Goal: Check status: Check status

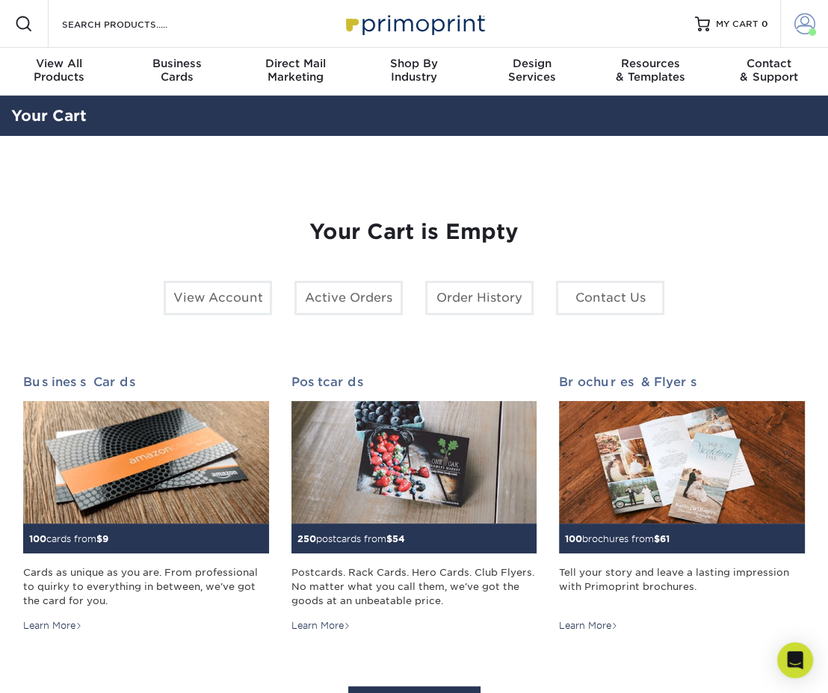
click at [796, 25] on span at bounding box center [804, 23] width 21 height 21
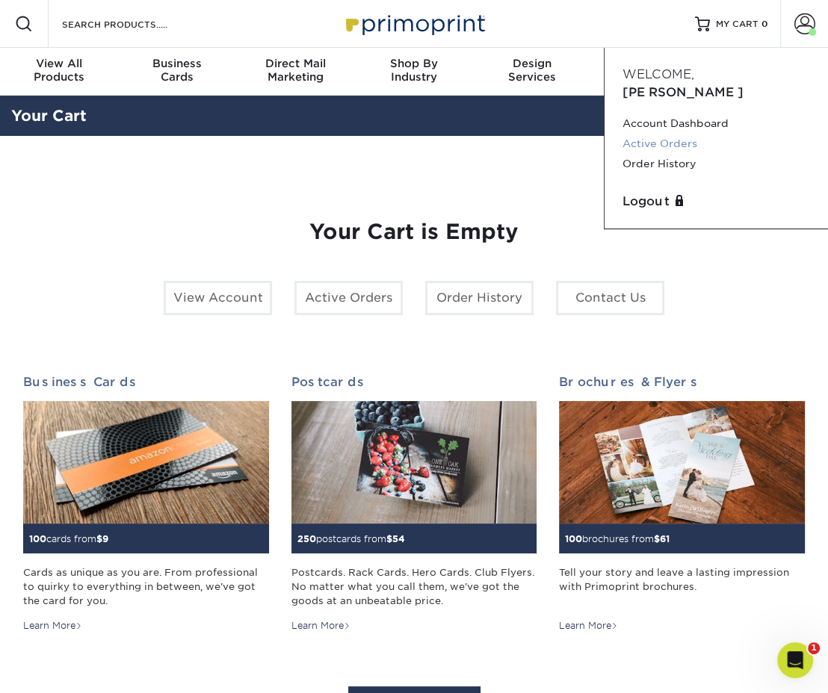
click at [674, 134] on link "Active Orders" at bounding box center [716, 144] width 188 height 20
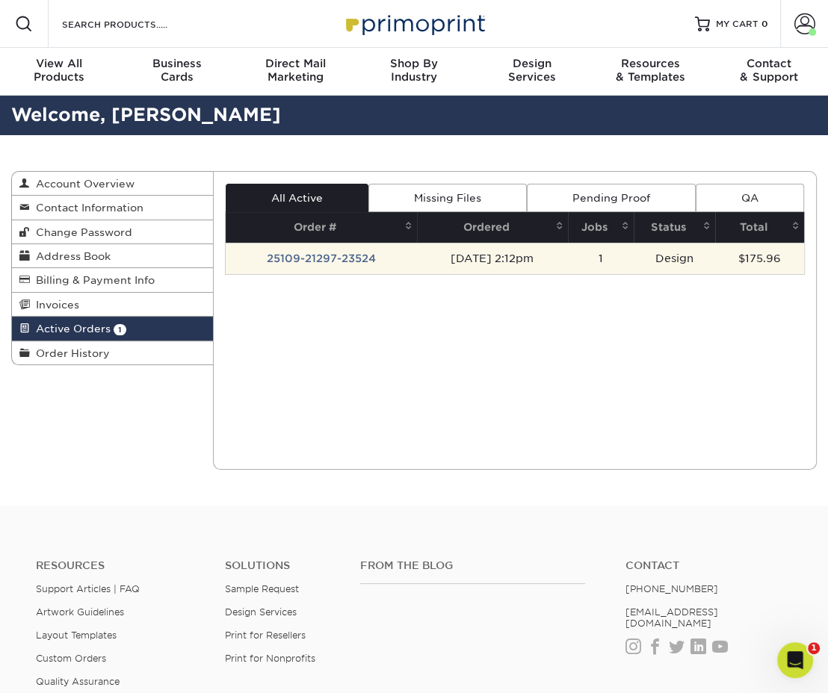
click at [349, 262] on td "25109-21297-23524" at bounding box center [321, 258] width 191 height 31
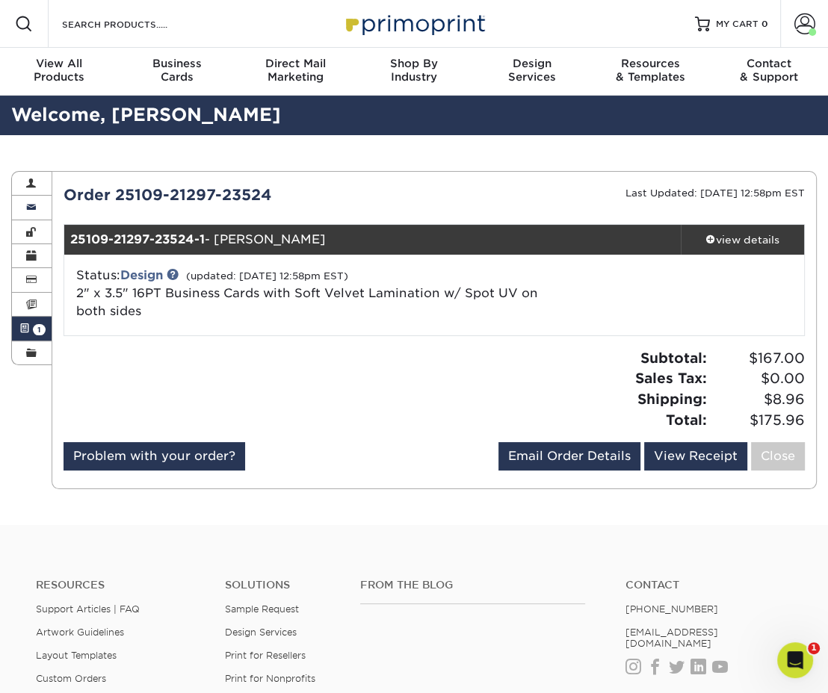
click at [26, 205] on span at bounding box center [31, 208] width 10 height 12
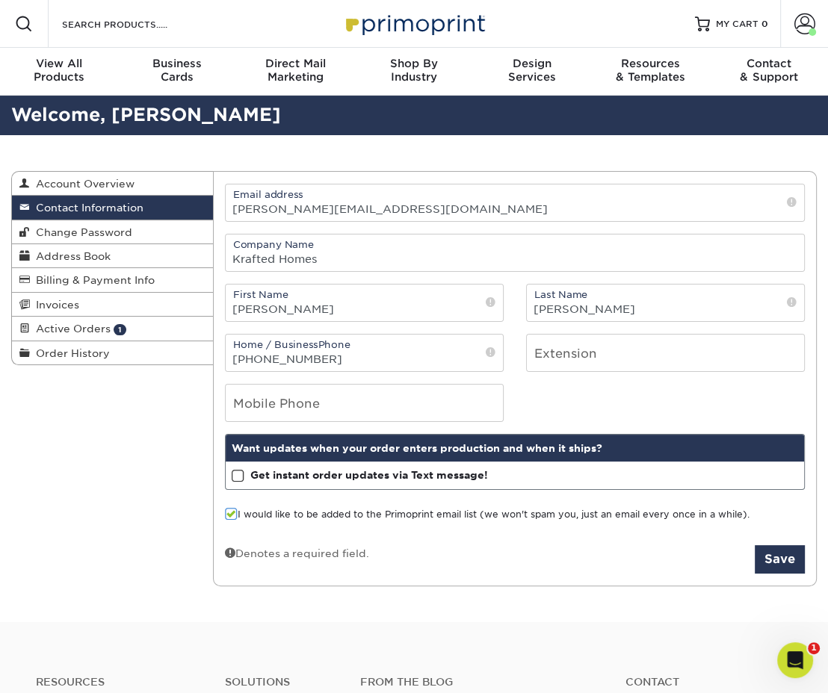
click at [226, 512] on span at bounding box center [231, 514] width 13 height 14
click at [0, 0] on input "I would like to be added to the Primoprint email list (we won't spam you, just …" at bounding box center [0, 0] width 0 height 0
click at [787, 563] on button "Save" at bounding box center [780, 559] width 50 height 28
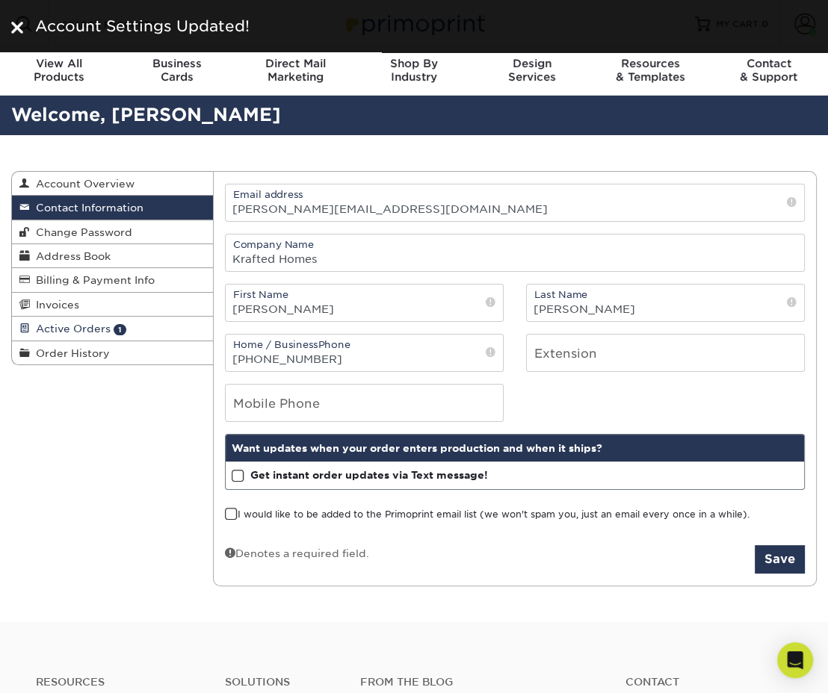
click at [38, 332] on span "Active Orders" at bounding box center [70, 329] width 81 height 12
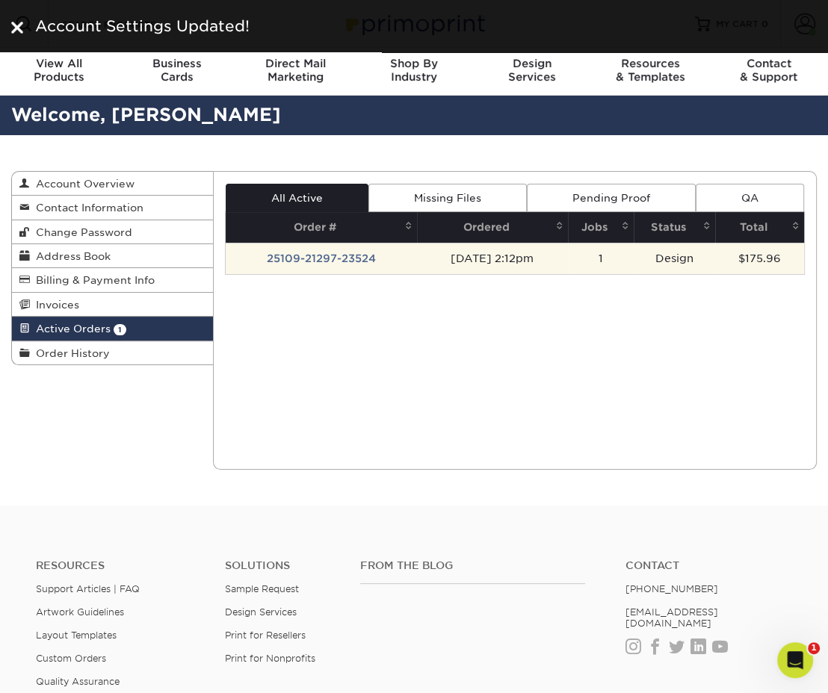
click at [359, 255] on td "25109-21297-23524" at bounding box center [321, 258] width 191 height 31
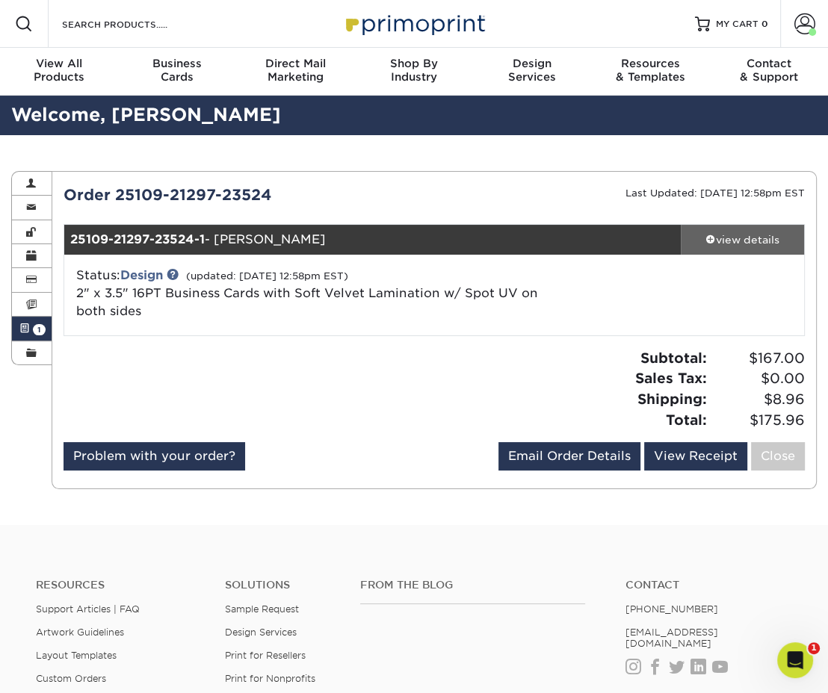
click at [732, 235] on div "view details" at bounding box center [742, 239] width 123 height 15
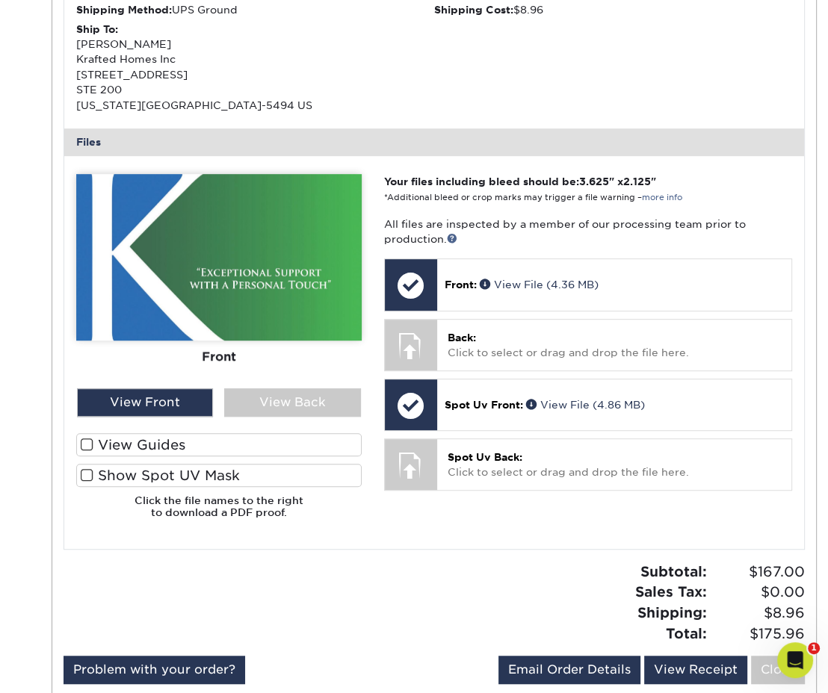
scroll to position [523, 0]
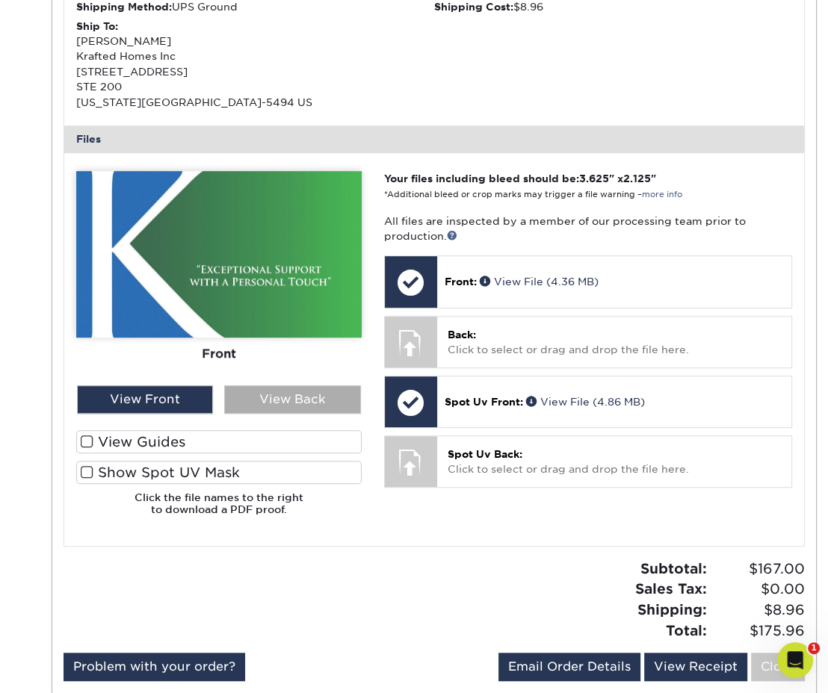
click at [279, 392] on div "View Back" at bounding box center [292, 400] width 136 height 28
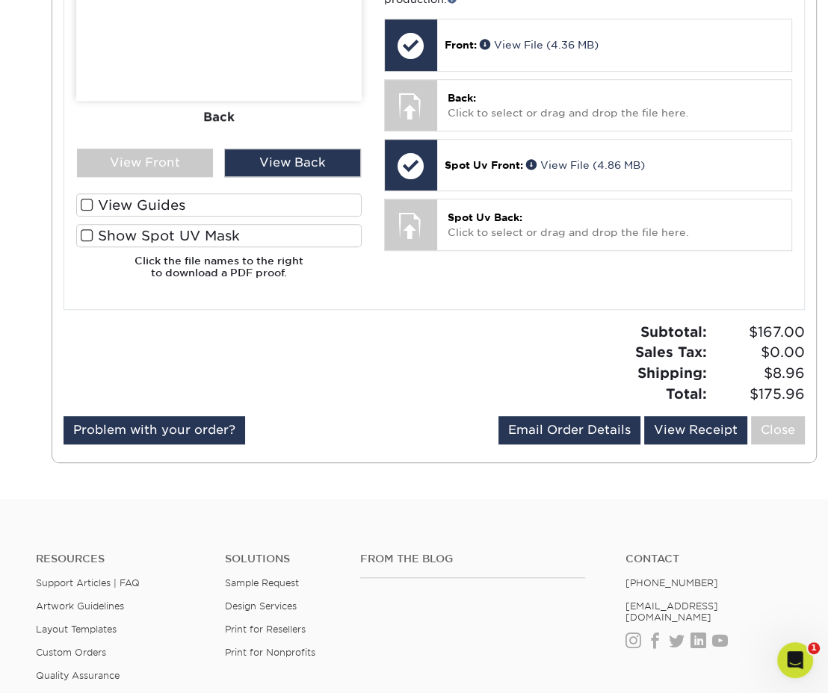
scroll to position [747, 0]
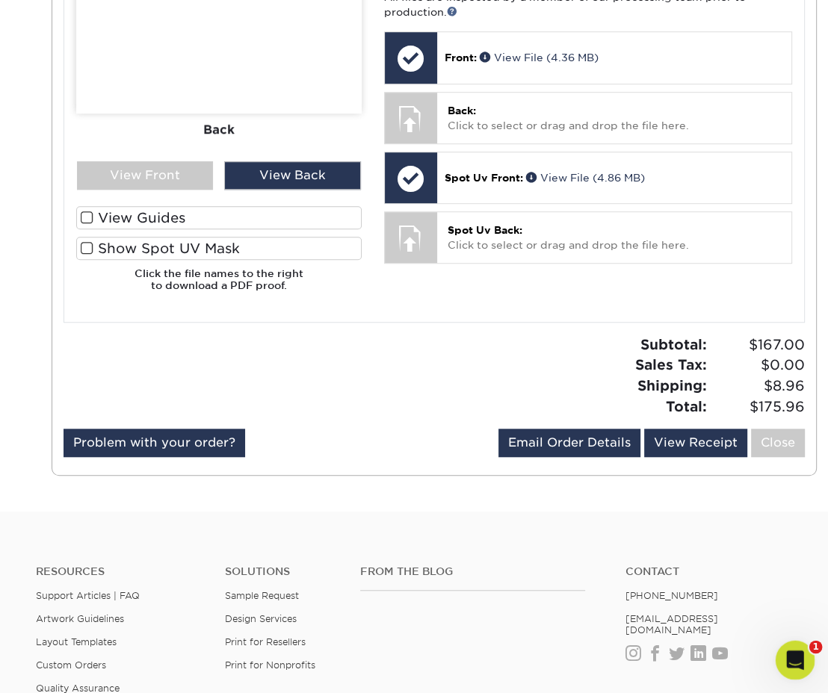
click at [787, 657] on icon "Open Intercom Messenger" at bounding box center [793, 658] width 25 height 25
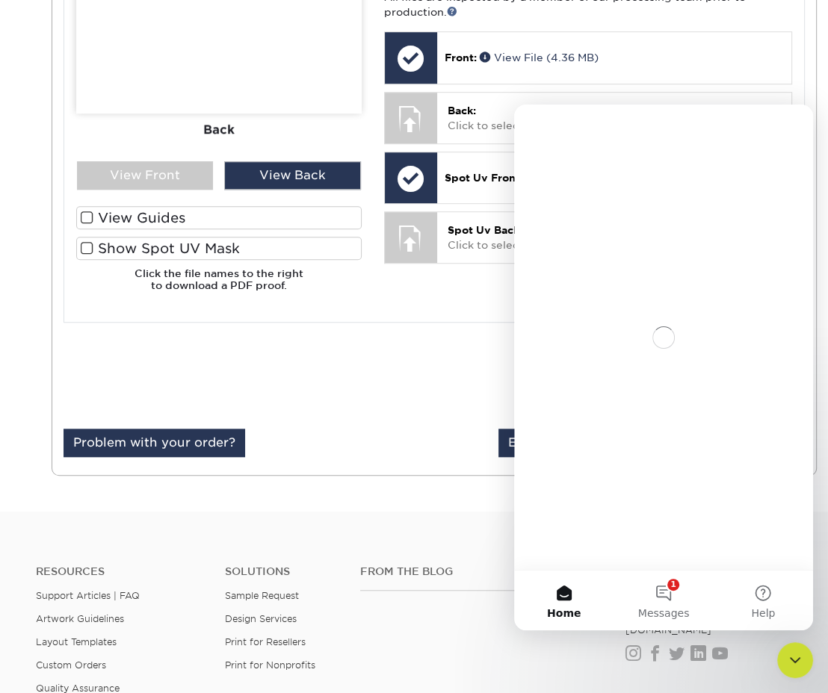
scroll to position [0, 0]
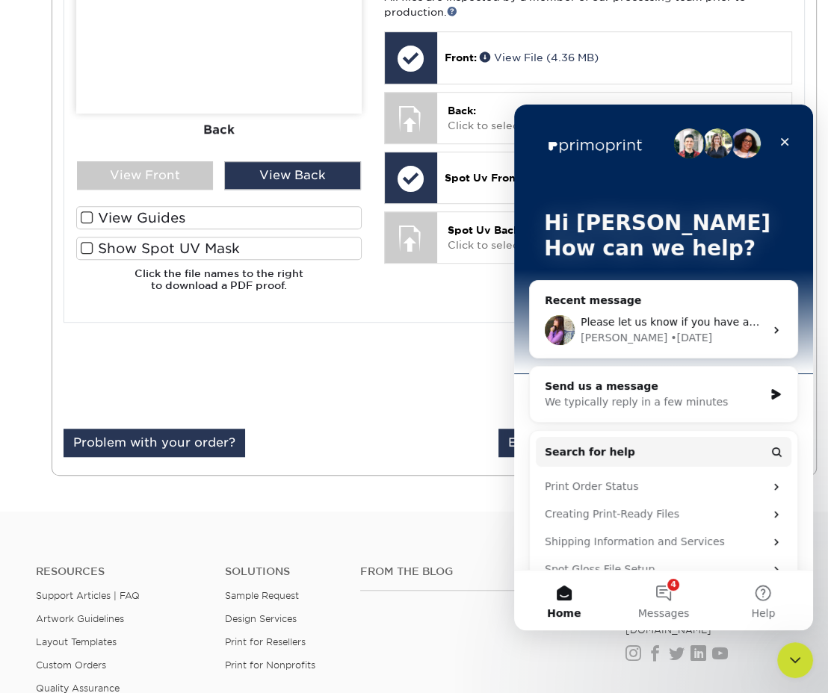
click at [687, 328] on div "Please let us know if you have any questions, and we are happy to help. Erica •…" at bounding box center [673, 330] width 184 height 31
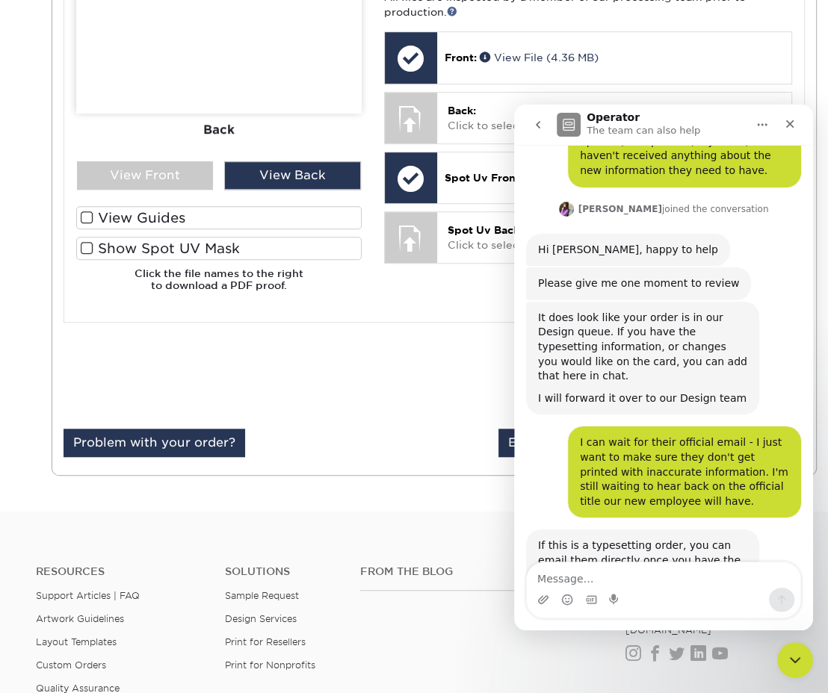
scroll to position [2070, 0]
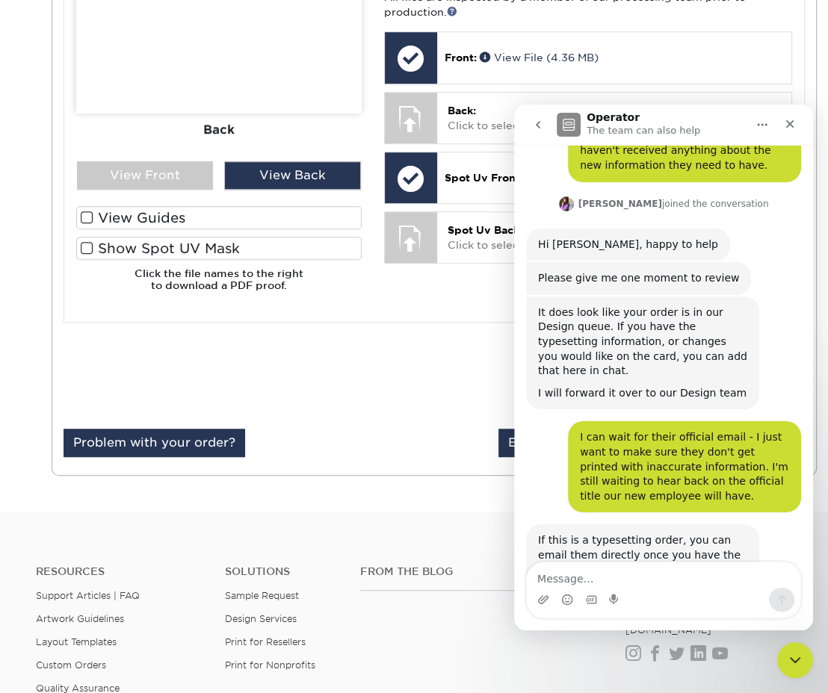
click at [647, 586] on link "design@primoprint.com" at bounding box center [621, 599] width 166 height 27
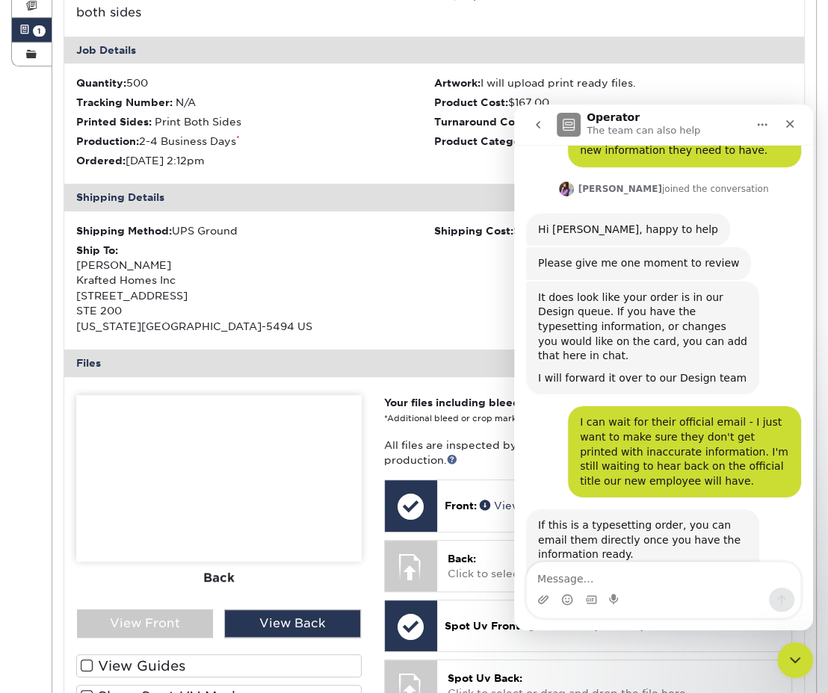
scroll to position [373, 0]
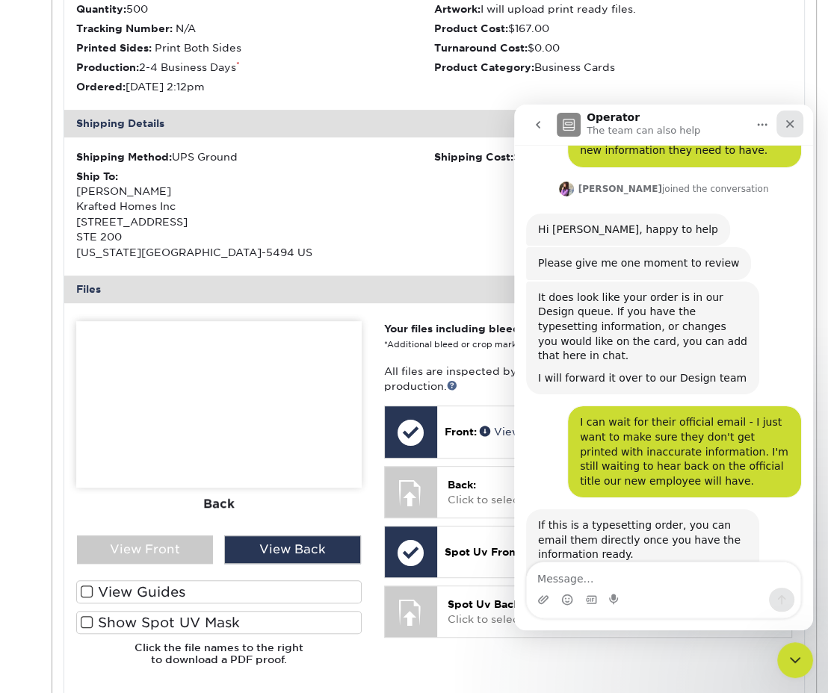
click at [795, 120] on icon "Close" at bounding box center [790, 124] width 12 height 12
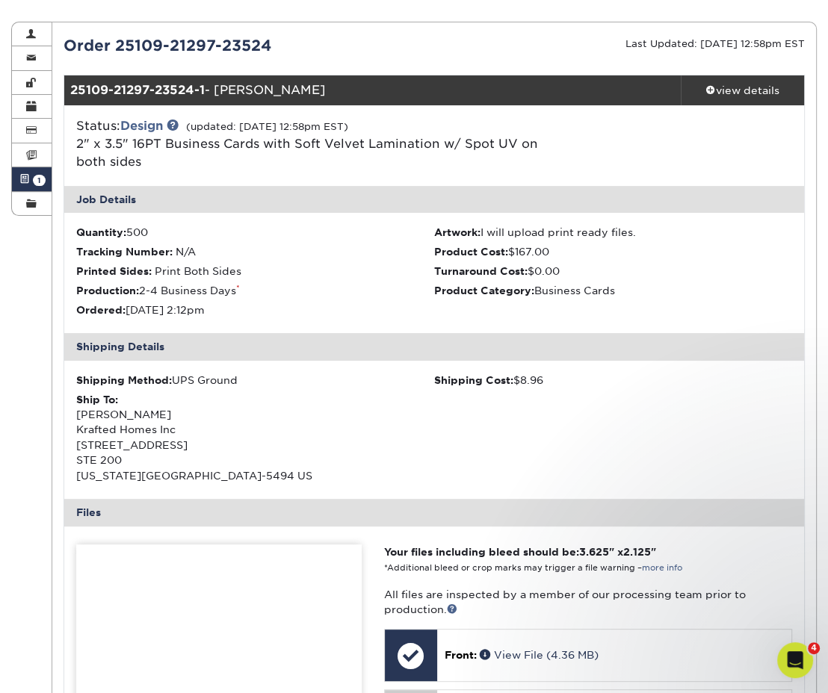
scroll to position [74, 0]
